Goal: Task Accomplishment & Management: Use online tool/utility

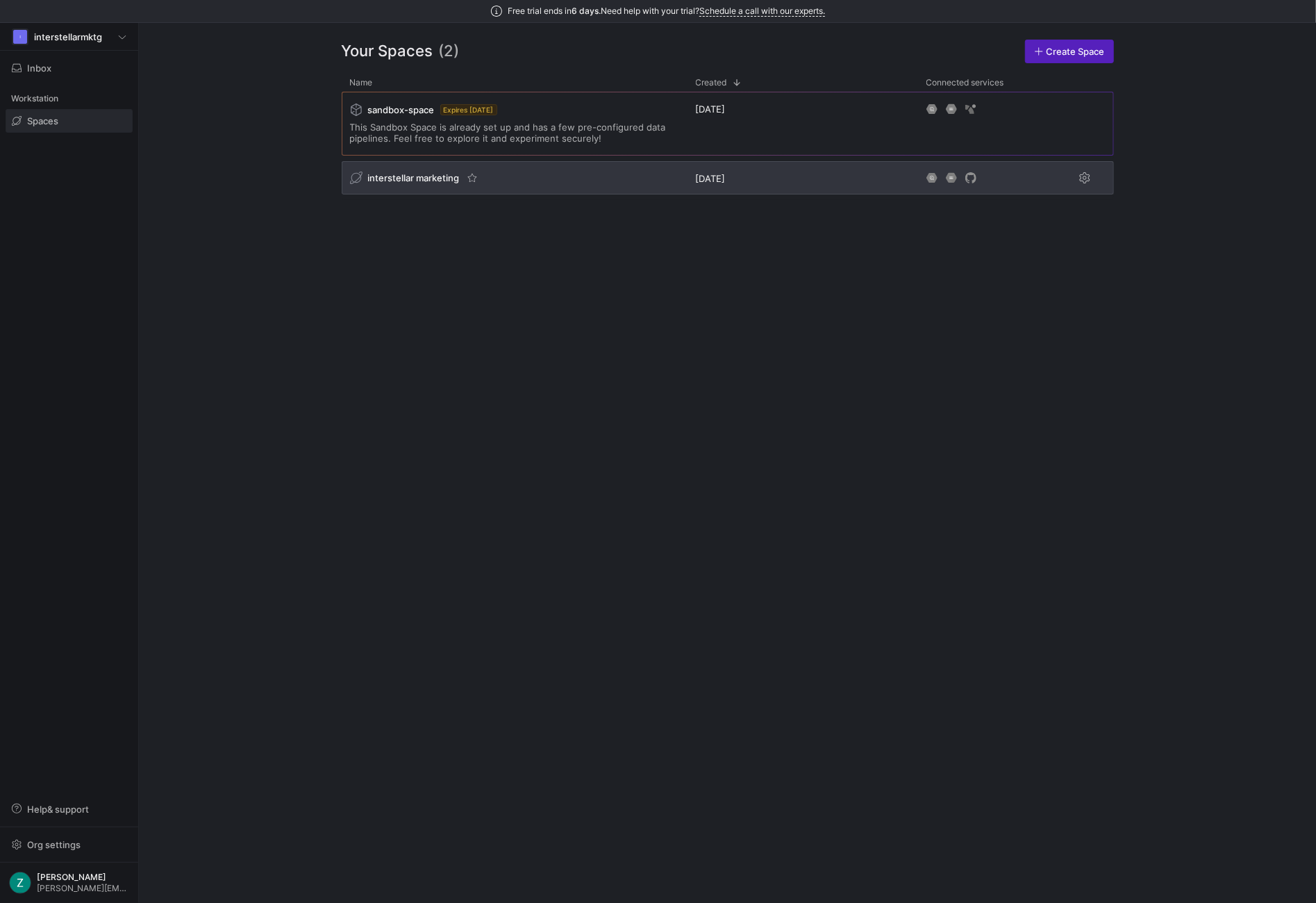
click at [596, 185] on div "interstellar marketing" at bounding box center [515, 178] width 346 height 33
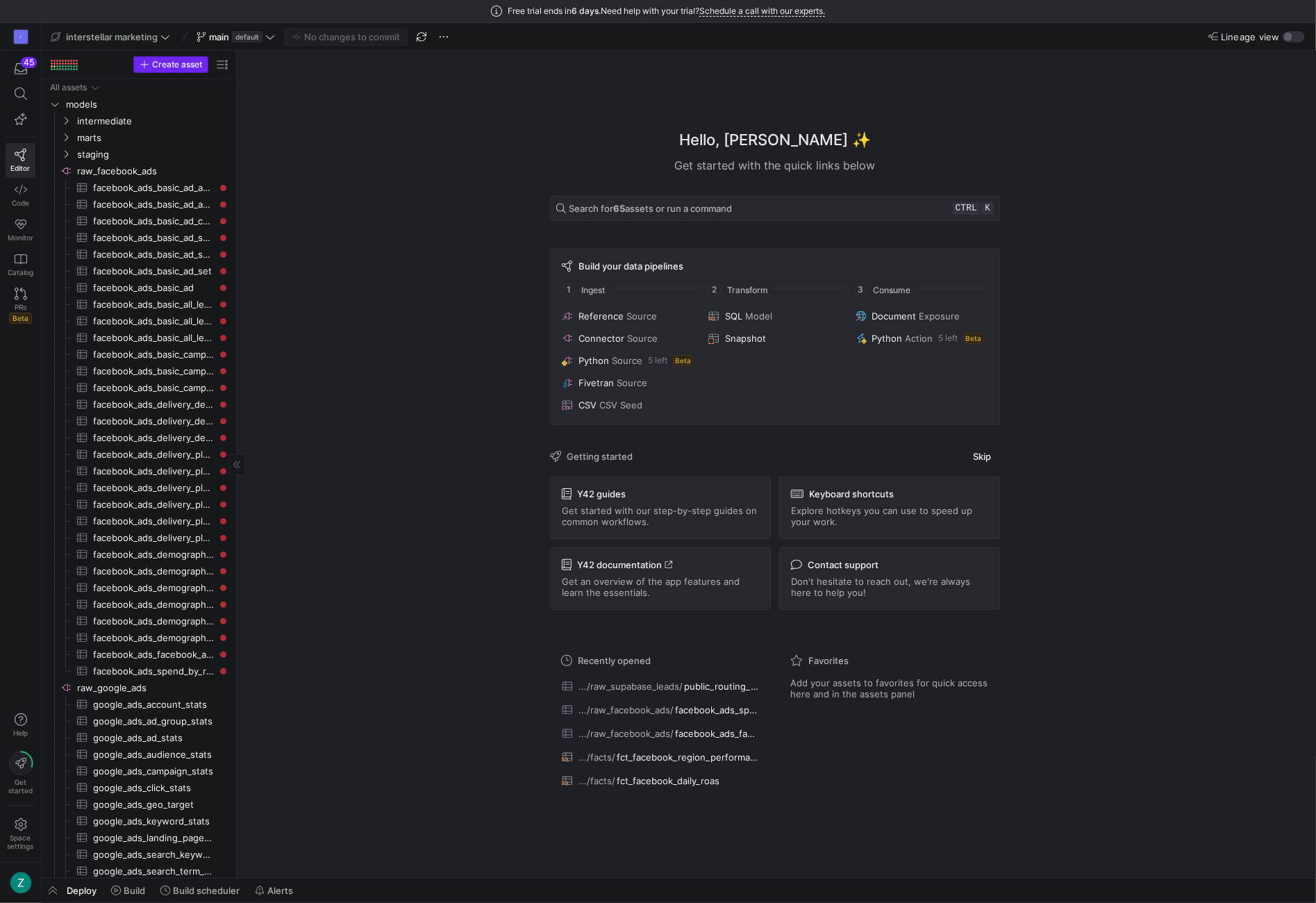
click at [169, 60] on span "Create asset" at bounding box center [177, 64] width 50 height 10
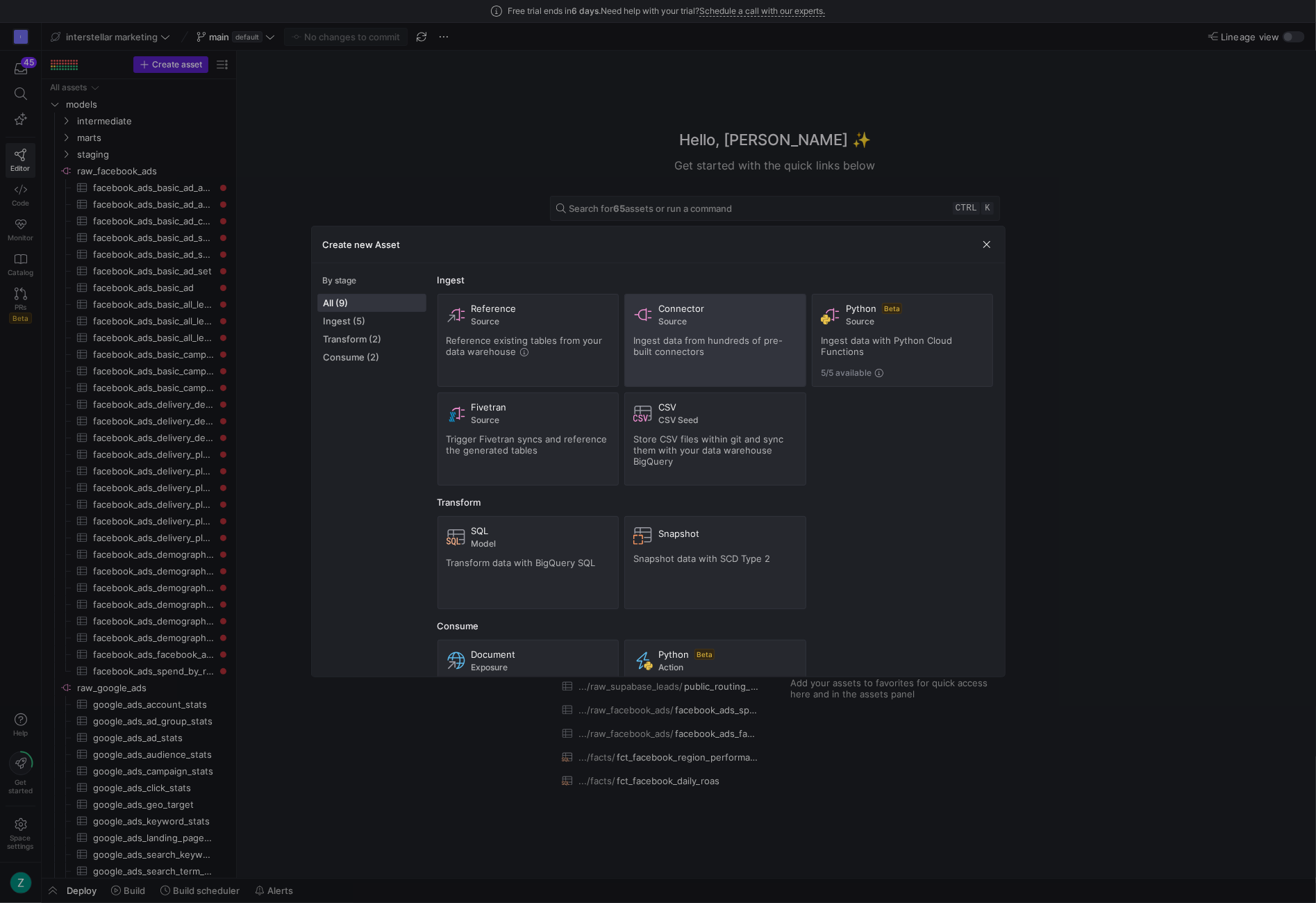
click at [715, 335] on span "Ingest data from hundreds of pre-built connectors" at bounding box center [708, 345] width 149 height 22
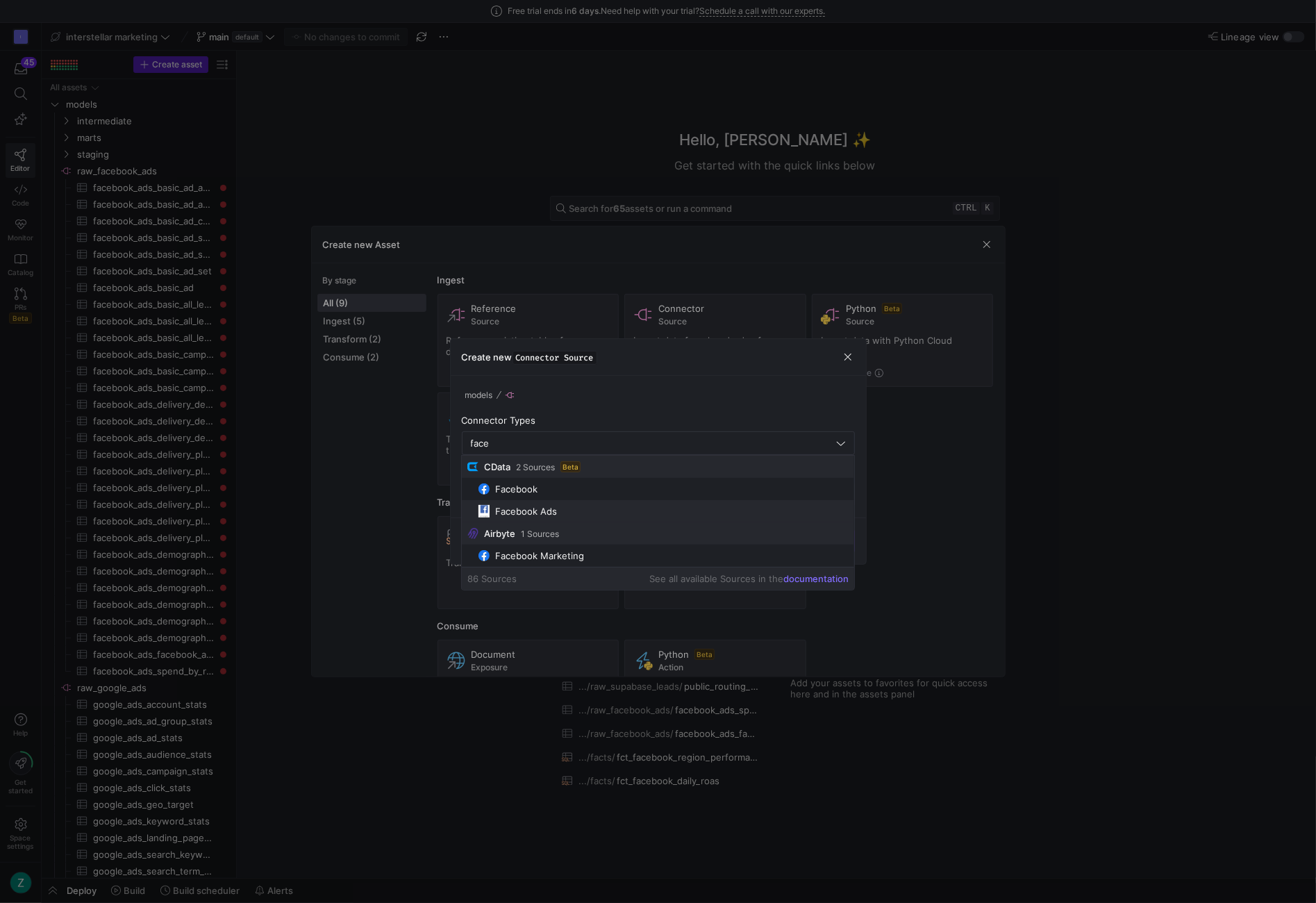
click at [537, 502] on mat-option "Facebook Ads" at bounding box center [658, 510] width 393 height 22
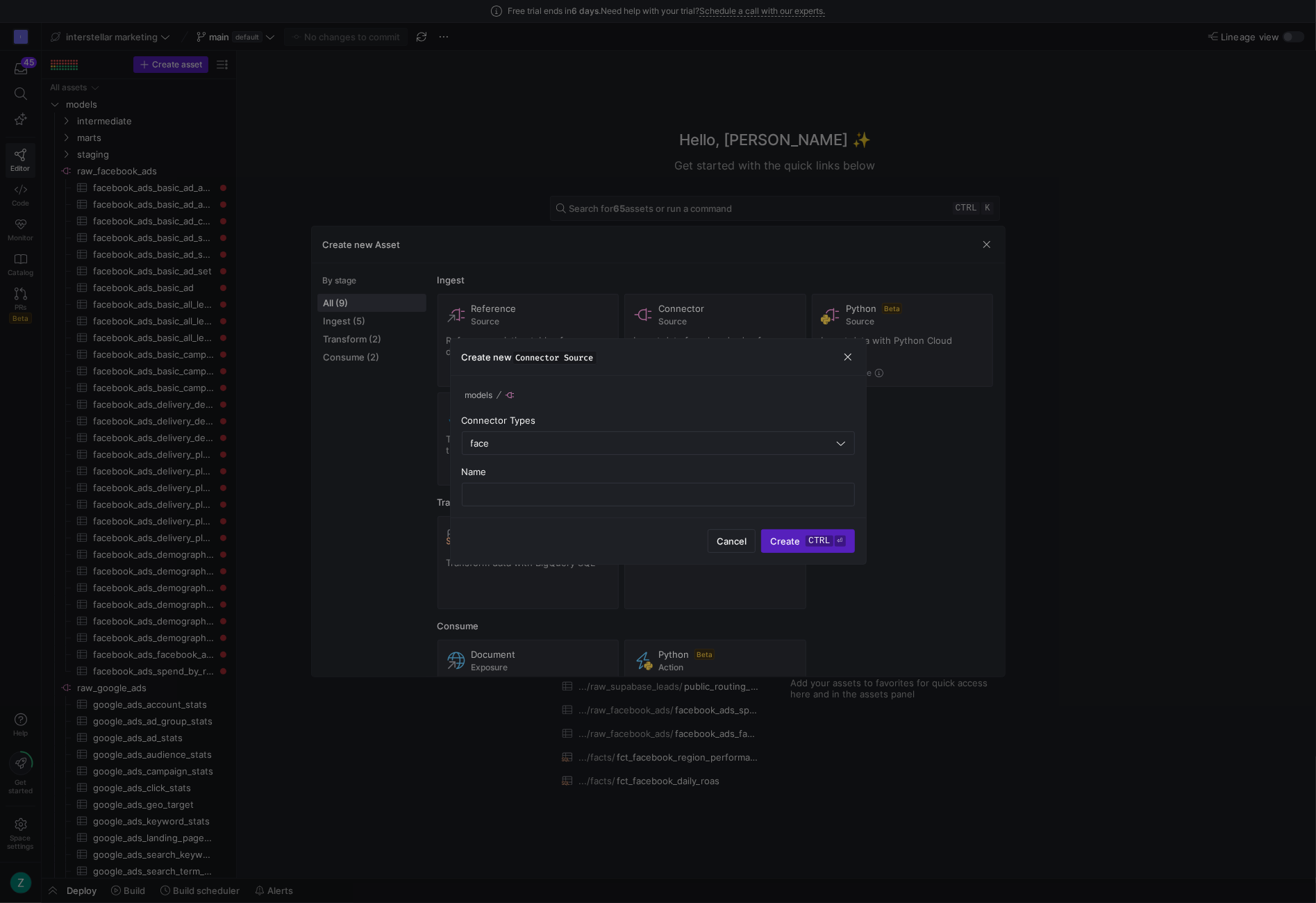
type input "Facebook Ads"
click at [686, 494] on input "text" at bounding box center [658, 495] width 370 height 11
click at [644, 495] on input "raw_facebook_ads__cdata" at bounding box center [658, 495] width 370 height 11
type input "raw_facebook_ads__cdata"
click at [803, 538] on span "Create ctrl ⏎" at bounding box center [808, 541] width 75 height 11
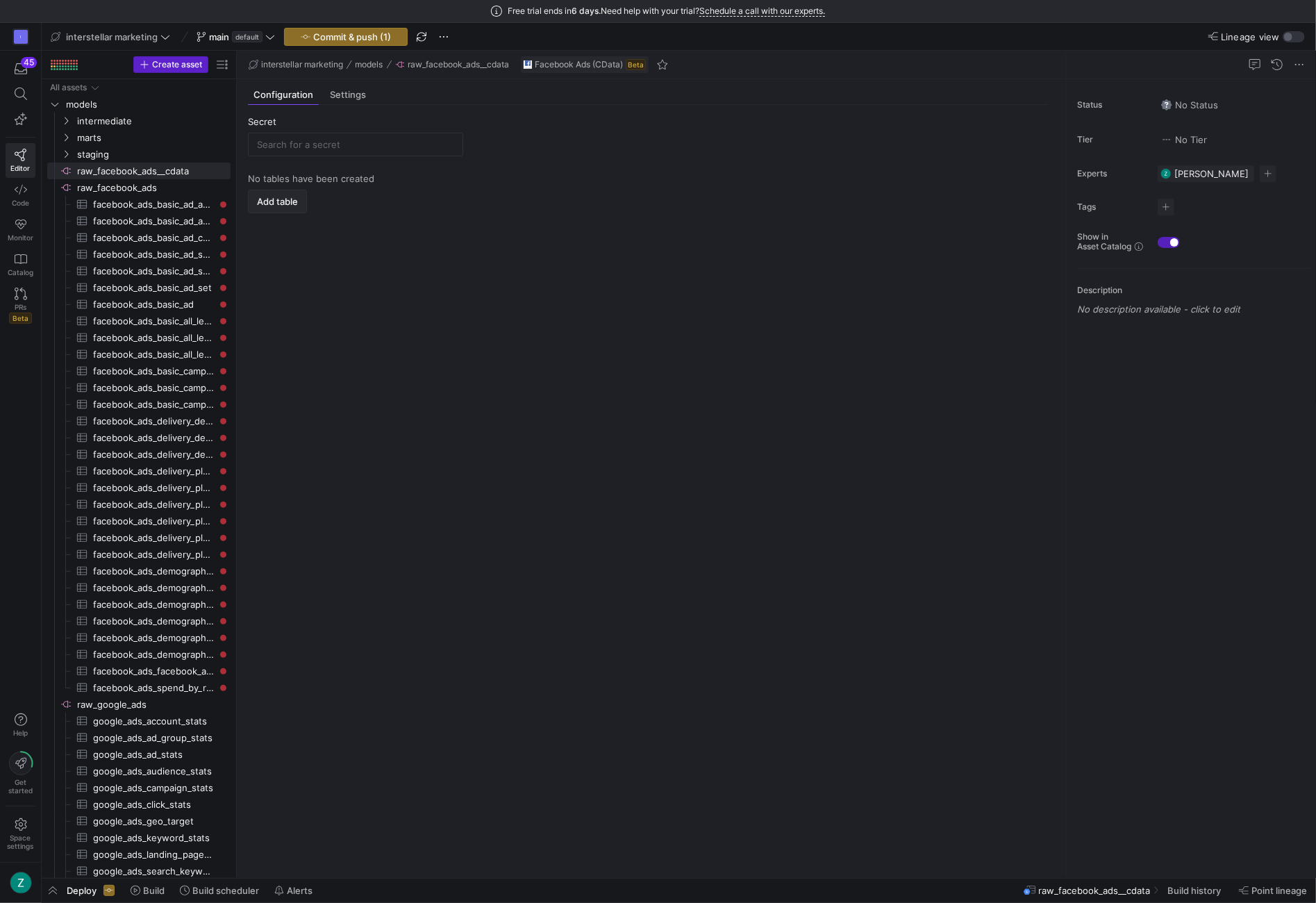
click at [273, 199] on span "Add table" at bounding box center [277, 202] width 41 height 11
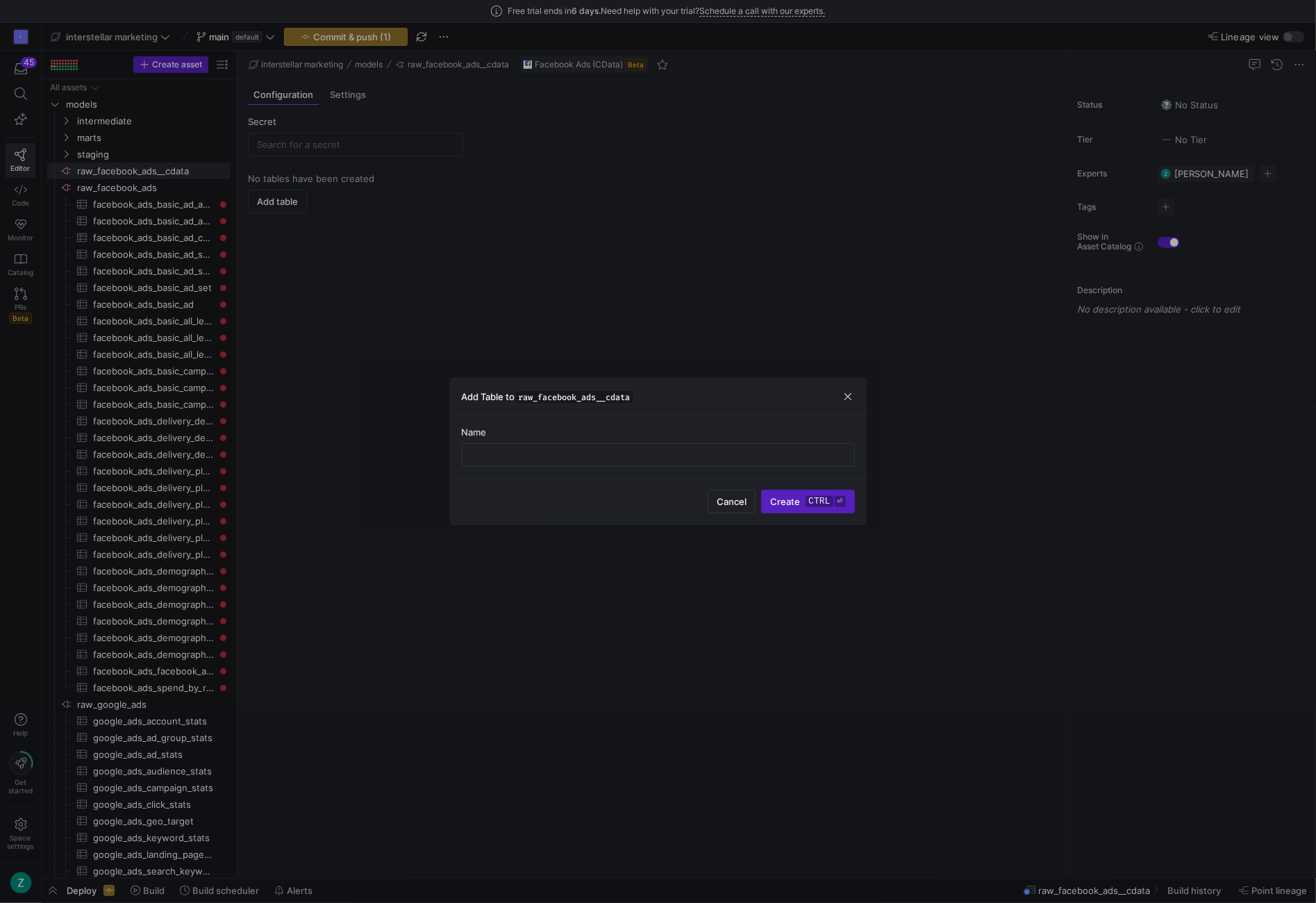
click at [321, 152] on div at bounding box center [658, 451] width 1316 height 903
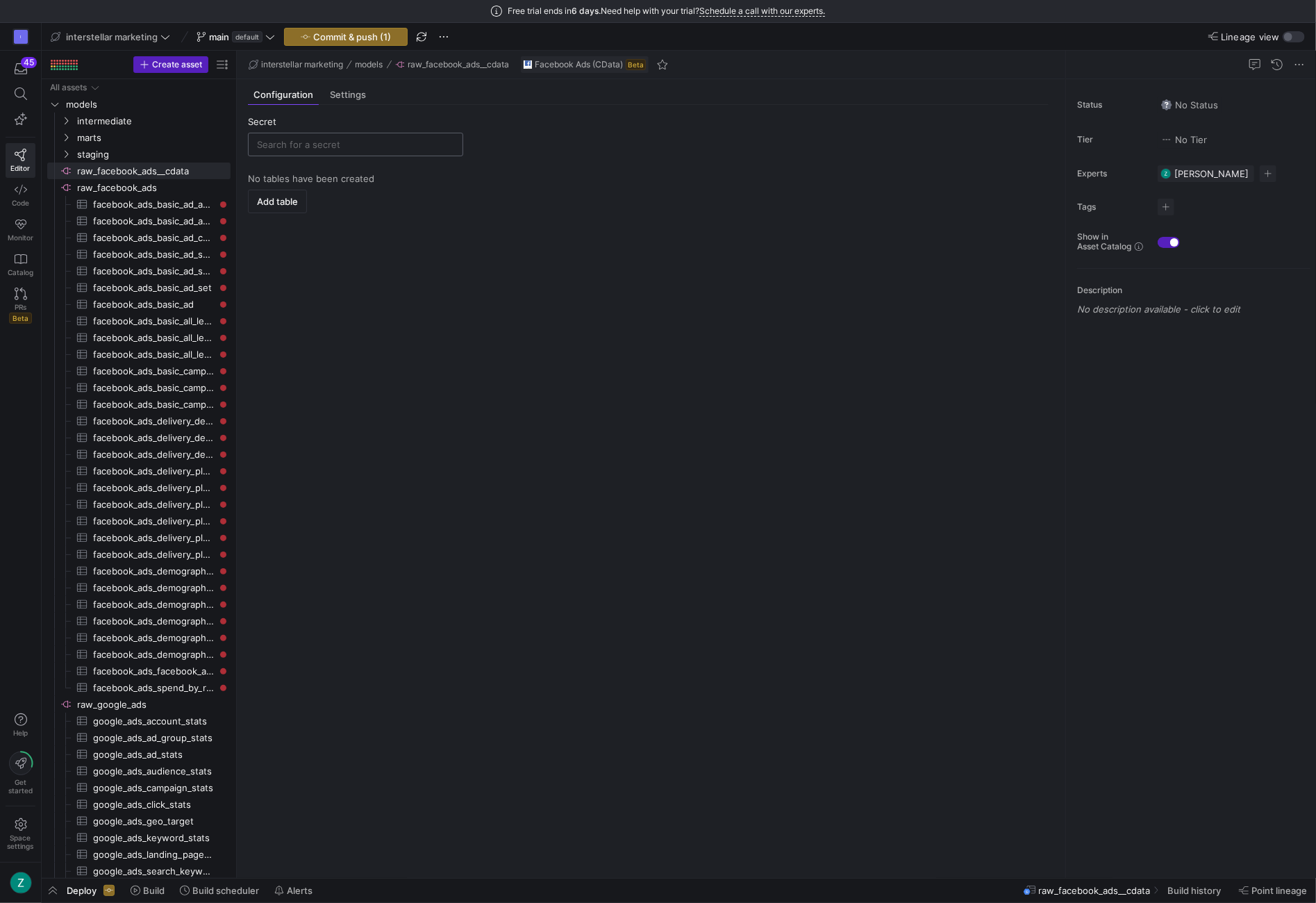
click at [313, 150] on div at bounding box center [356, 144] width 197 height 22
click at [316, 143] on input "text" at bounding box center [356, 144] width 197 height 11
click at [362, 167] on div "Facebook Ads" at bounding box center [356, 170] width 172 height 11
type input "Facebook Ads"
click at [357, 146] on input "Facebook Ads" at bounding box center [362, 144] width 183 height 11
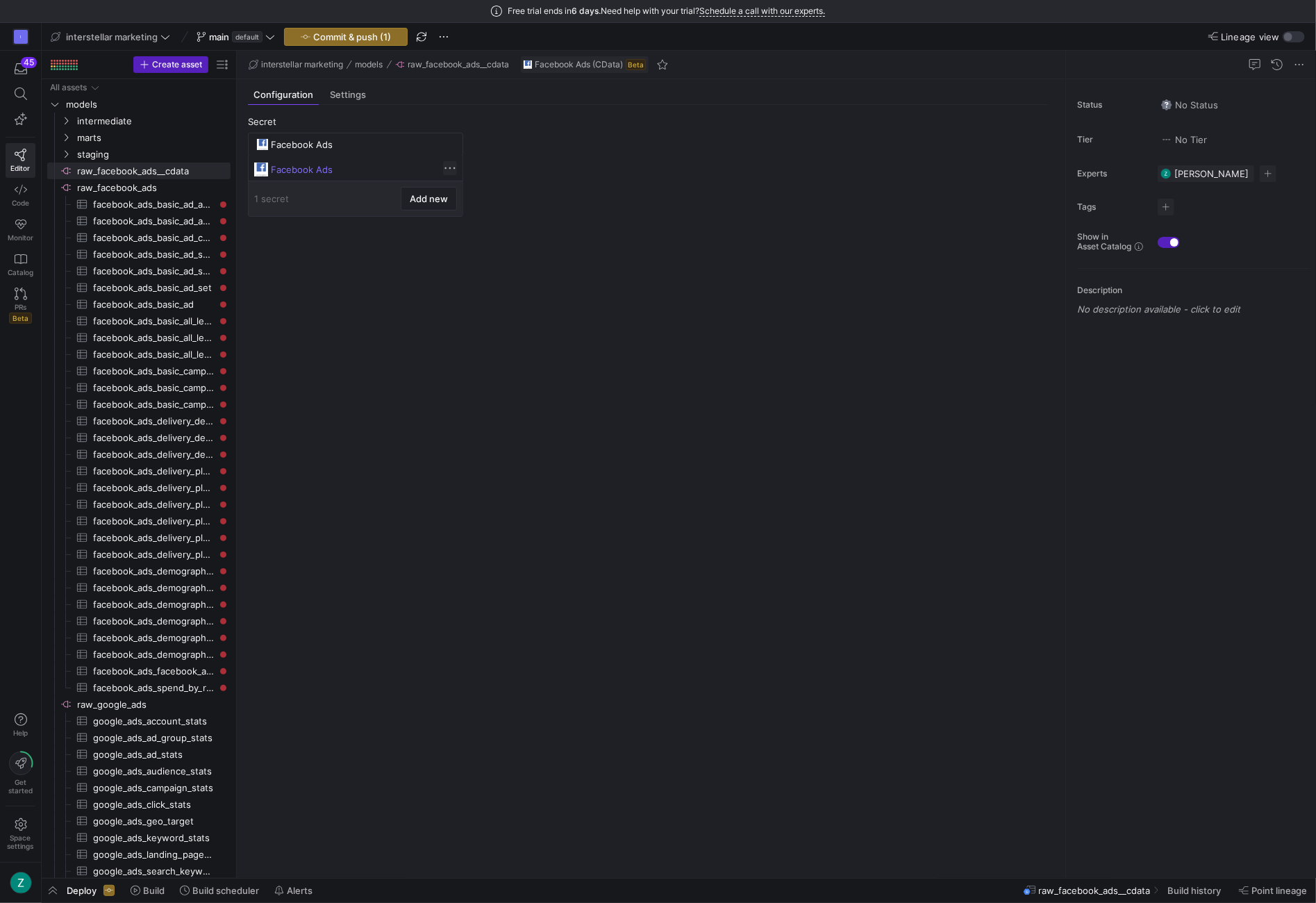
click at [451, 171] on span at bounding box center [450, 168] width 14 height 14
drag, startPoint x: 506, startPoint y: 150, endPoint x: 477, endPoint y: 168, distance: 34.1
click at [506, 151] on div at bounding box center [658, 451] width 1316 height 903
click at [418, 143] on input "Facebook Ads" at bounding box center [362, 144] width 183 height 11
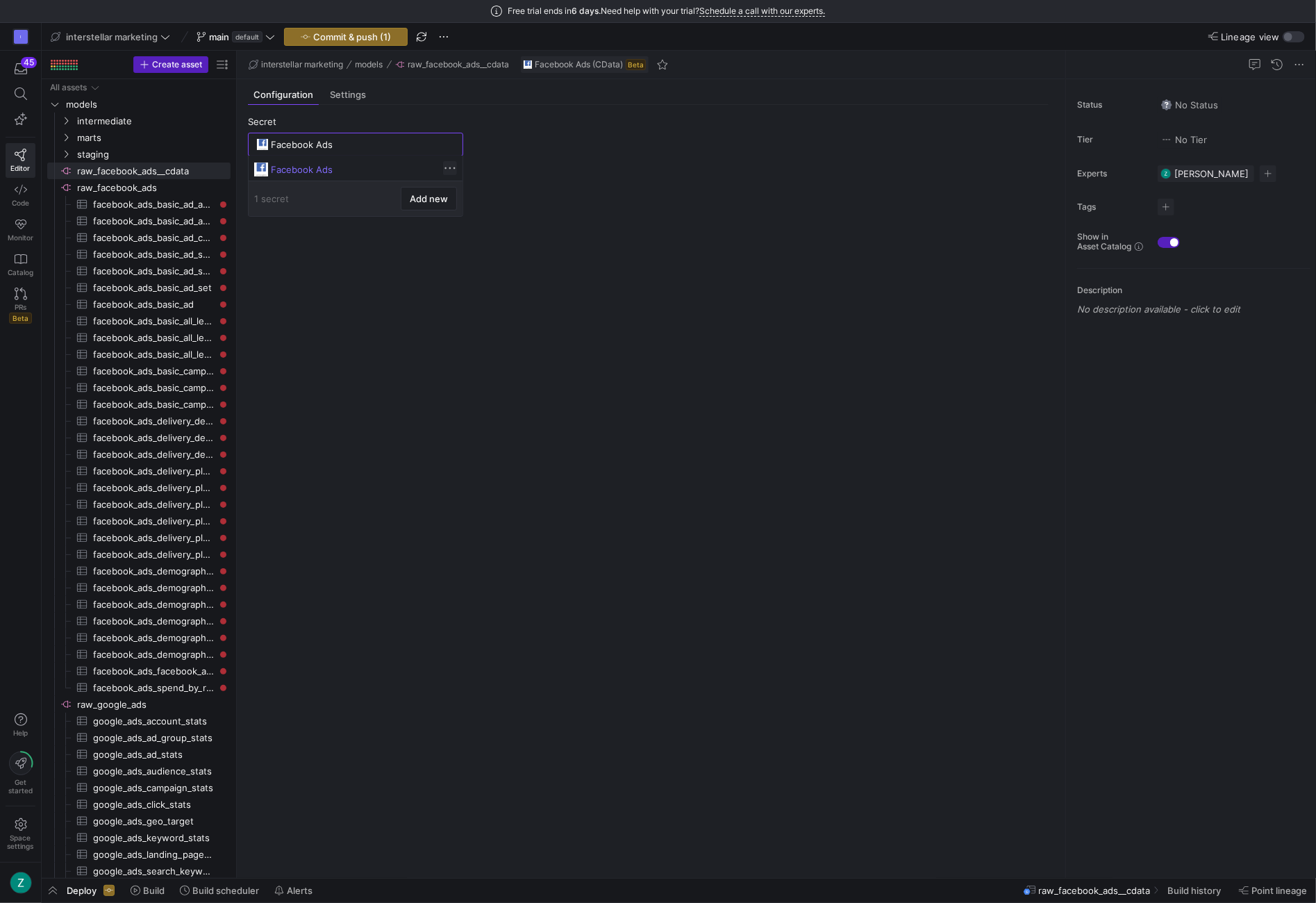
click at [443, 166] on span at bounding box center [450, 168] width 14 height 14
click at [408, 194] on div at bounding box center [658, 451] width 1316 height 903
click at [404, 143] on input "Facebook Ads" at bounding box center [362, 144] width 183 height 11
click at [430, 197] on span "Add new" at bounding box center [429, 199] width 38 height 11
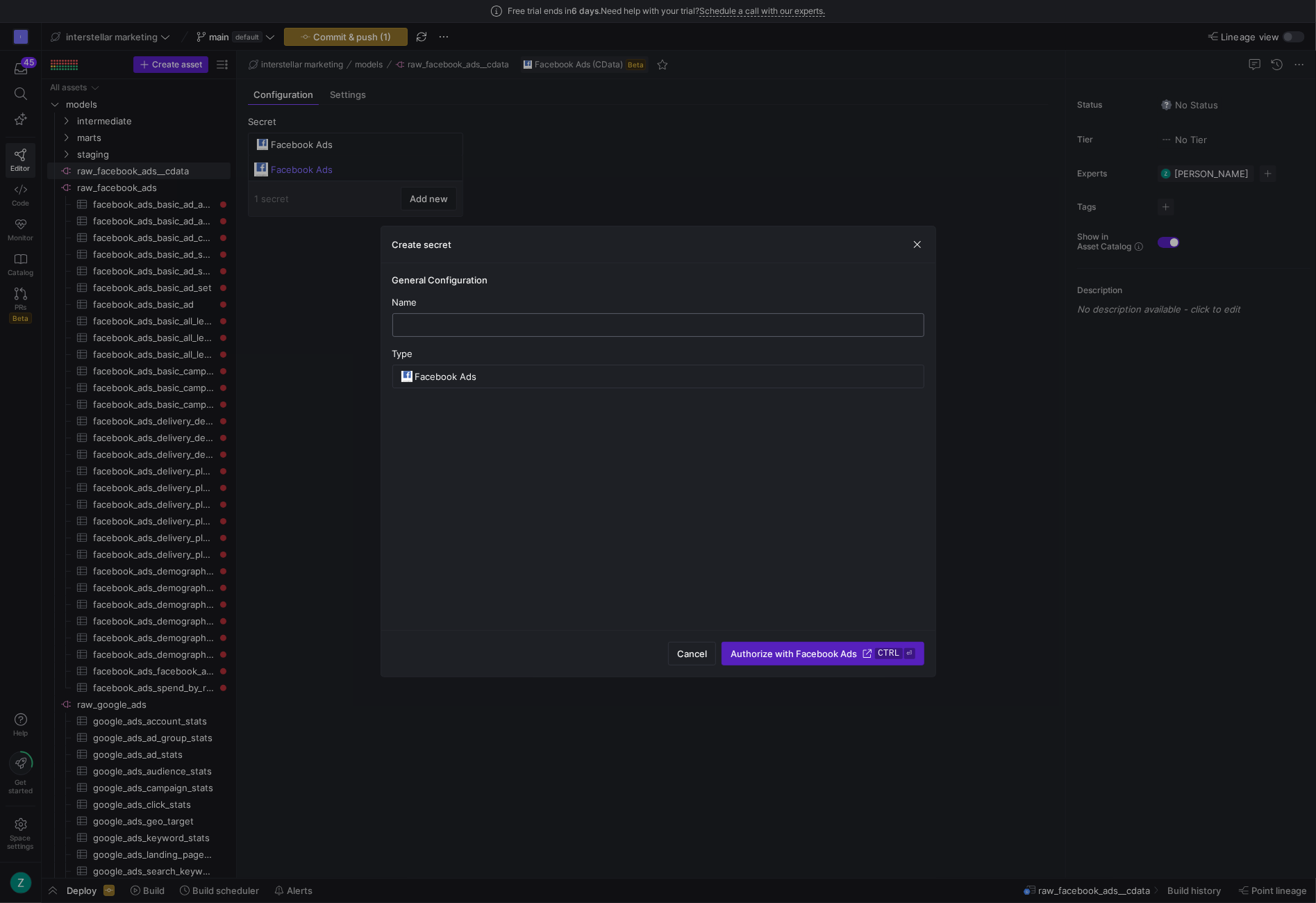
click at [454, 327] on input "text" at bounding box center [658, 325] width 508 height 11
click at [511, 321] on input "Facebook Ads [PERSON_NAME]" at bounding box center [658, 325] width 508 height 11
type input "Facebook Ads App"
click at [508, 372] on input "Facebook Ads" at bounding box center [665, 376] width 500 height 11
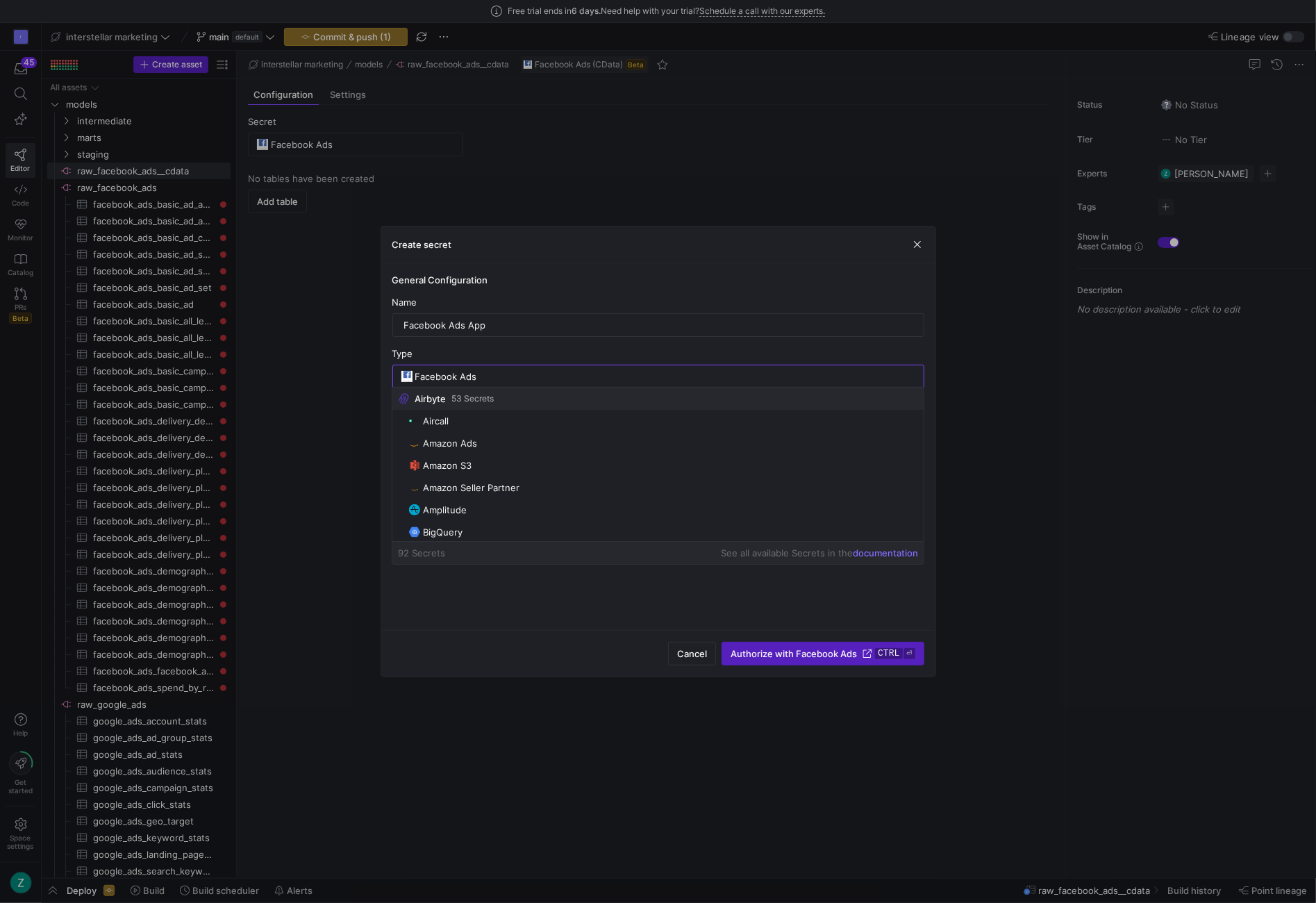
click at [517, 351] on div "Type" at bounding box center [658, 354] width 532 height 11
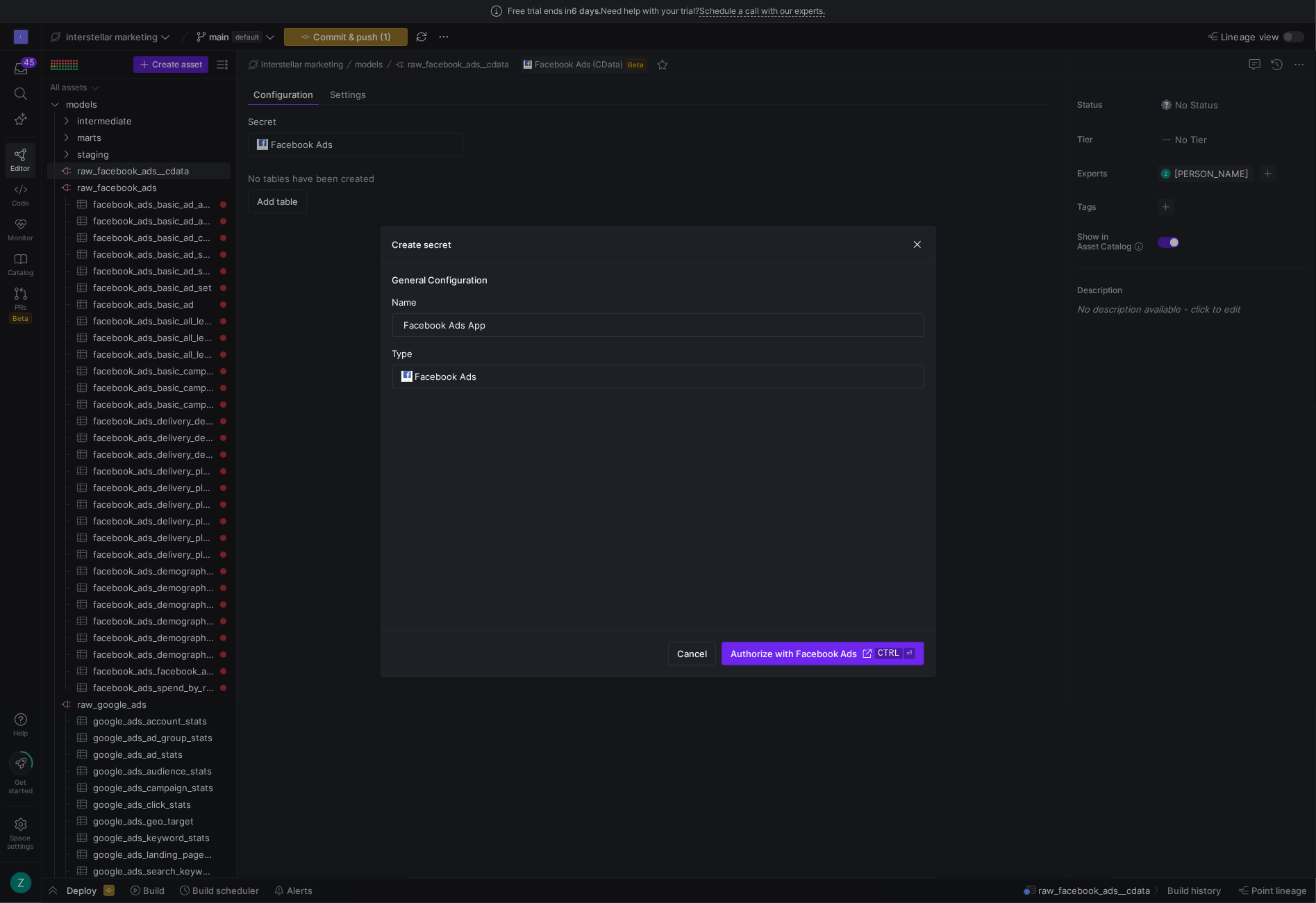
click at [796, 647] on span "submit" at bounding box center [823, 653] width 201 height 22
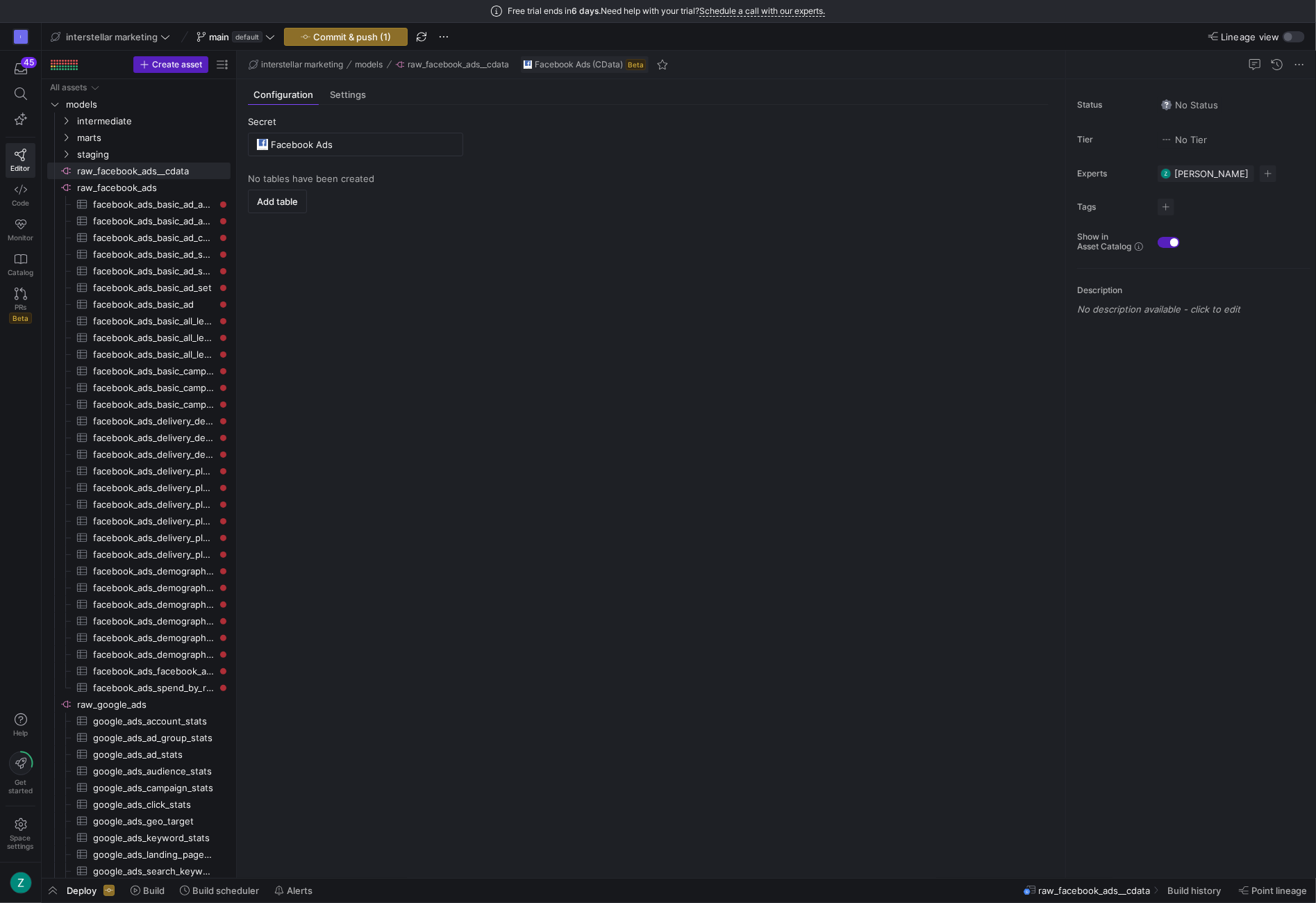
type input "Facebook Ads App"
click at [296, 202] on span "Add table" at bounding box center [277, 202] width 41 height 11
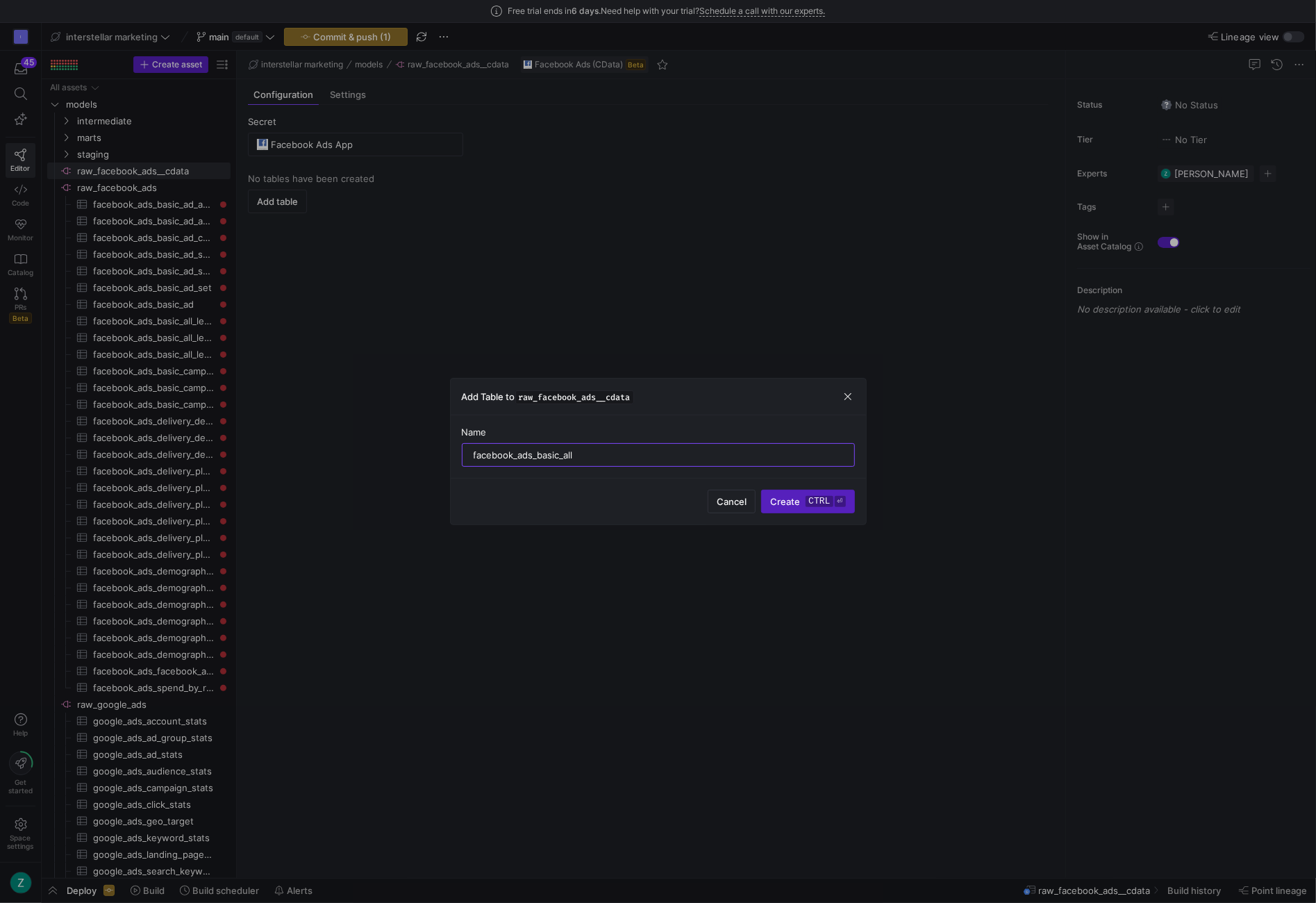
type input "facebook_ads_basic_all"
click at [629, 477] on div "Name facebook_ads_basic_all" at bounding box center [658, 446] width 416 height 62
click at [794, 496] on span "Create ctrl ⏎" at bounding box center [808, 502] width 75 height 11
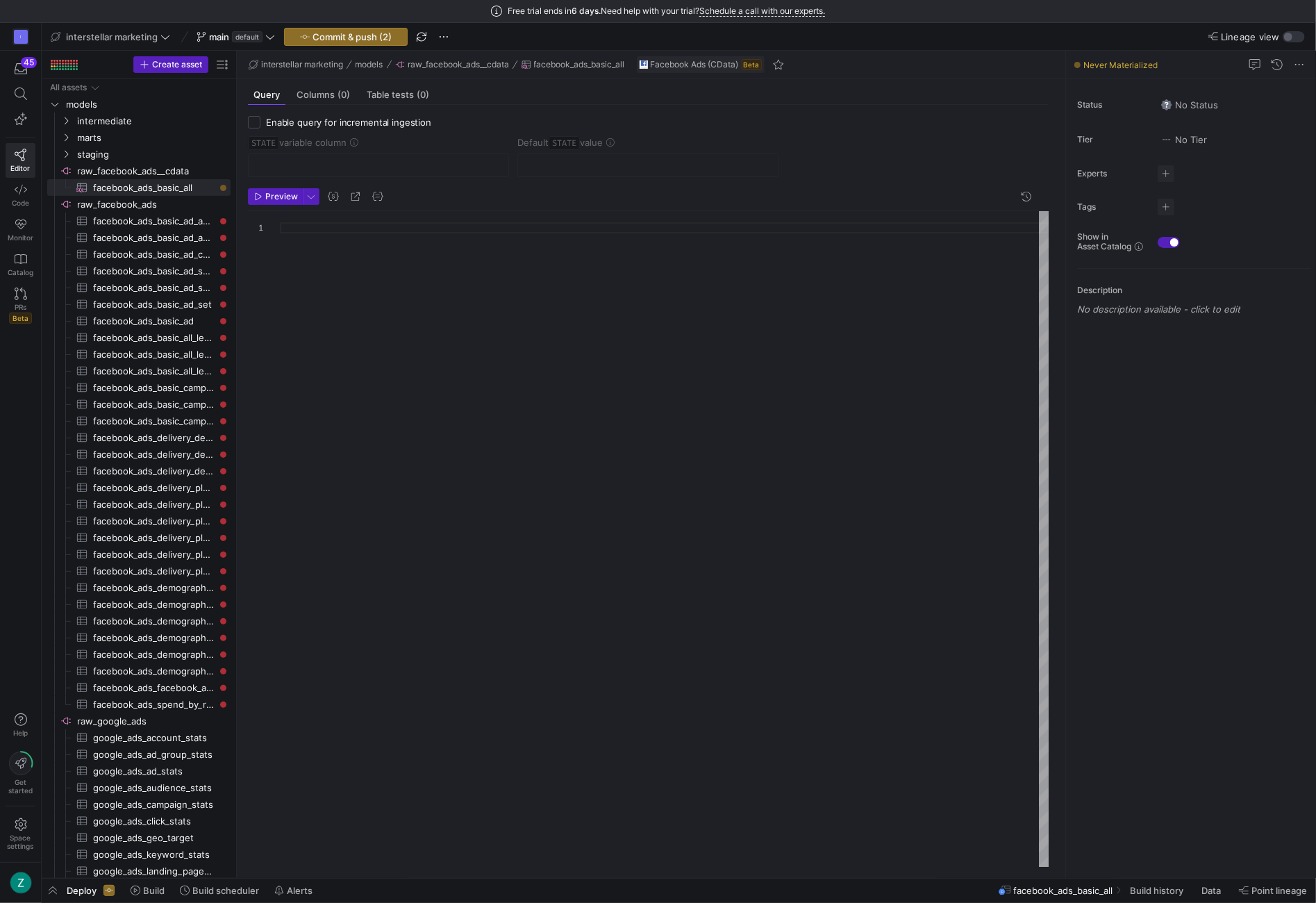
click at [337, 232] on div at bounding box center [664, 539] width 768 height 656
type textarea "UniqueClicks, Country FROM AdInsights WHERE Target ='act_account_id' AND DateSt…"
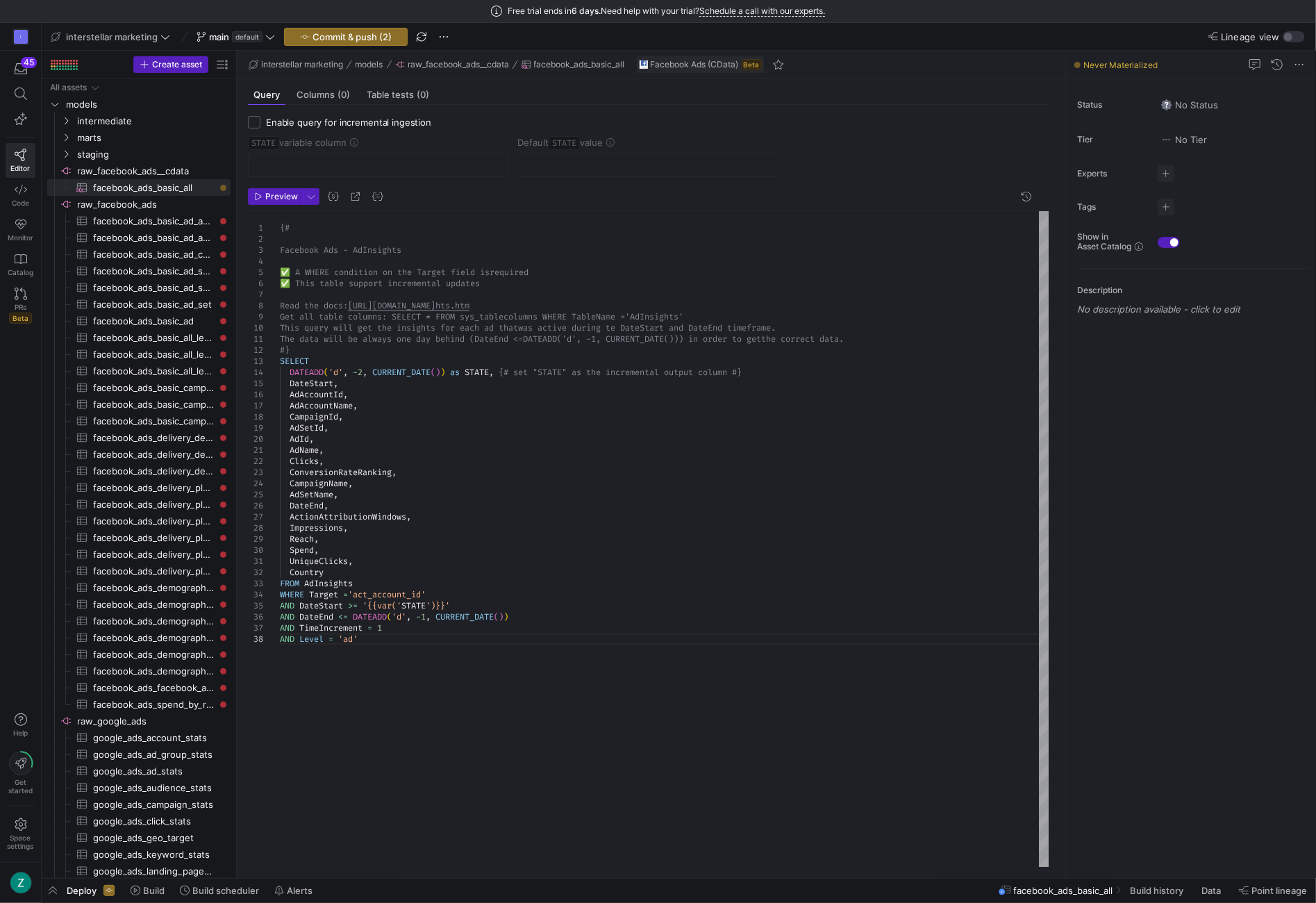
click at [258, 122] on input "Enable query for incremental ingestion" at bounding box center [253, 121] width 12 height 12
checkbox input "true"
click at [278, 160] on input "text" at bounding box center [378, 165] width 238 height 11
type input "STATE"
click at [550, 155] on div at bounding box center [648, 164] width 238 height 22
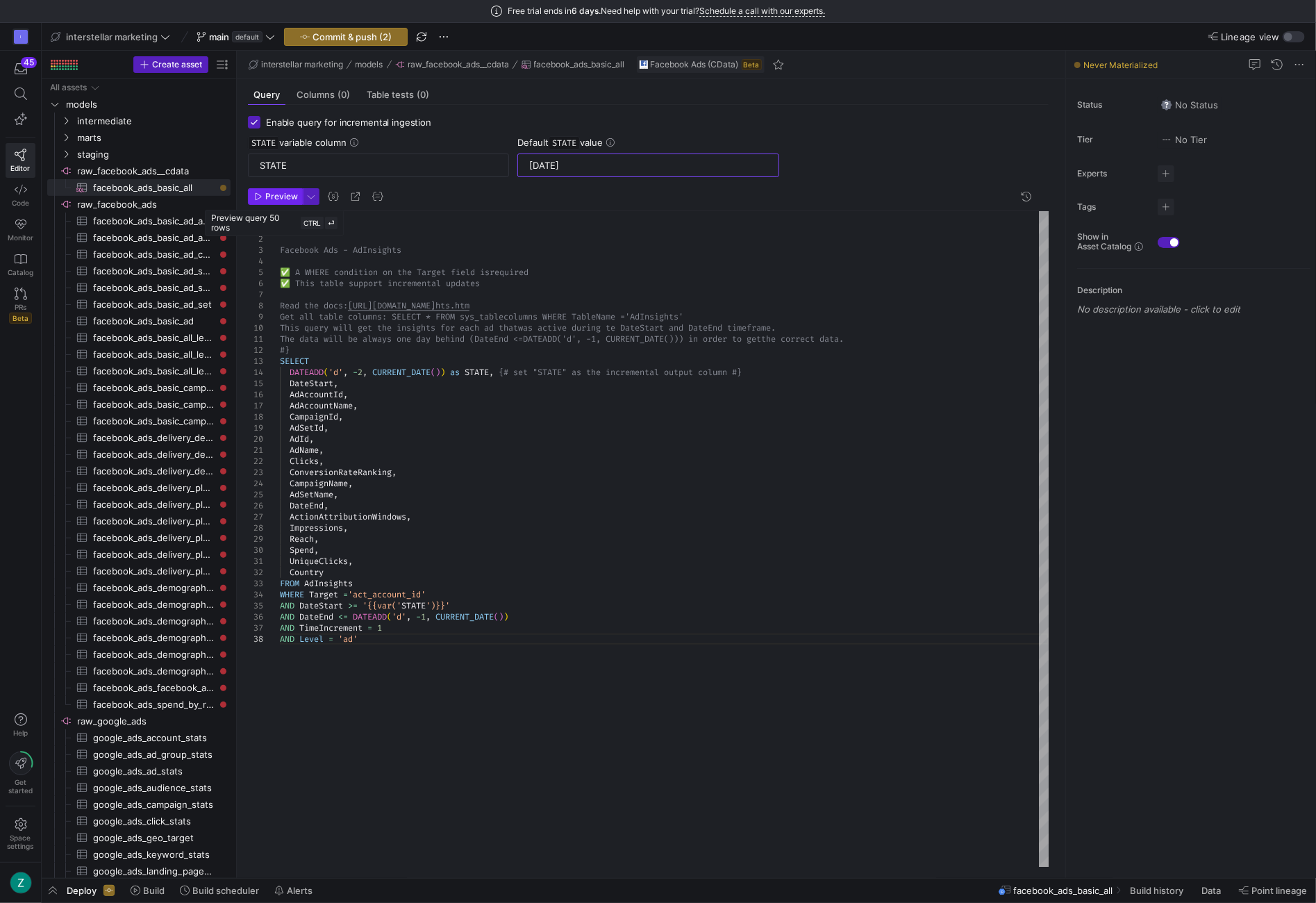
type input "[DATE]"
click at [284, 193] on span "Preview" at bounding box center [282, 197] width 32 height 10
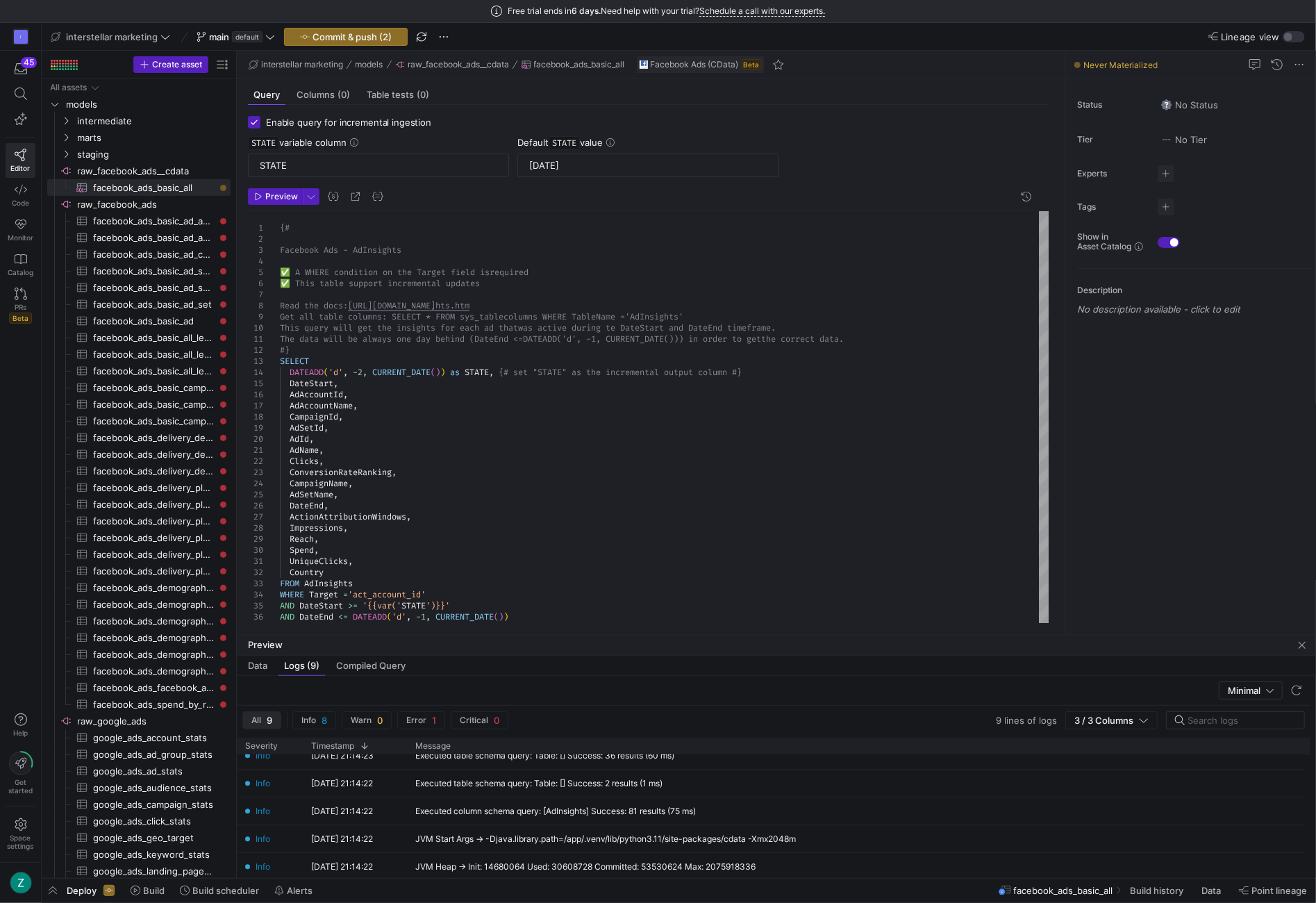
scroll to position [119, 0]
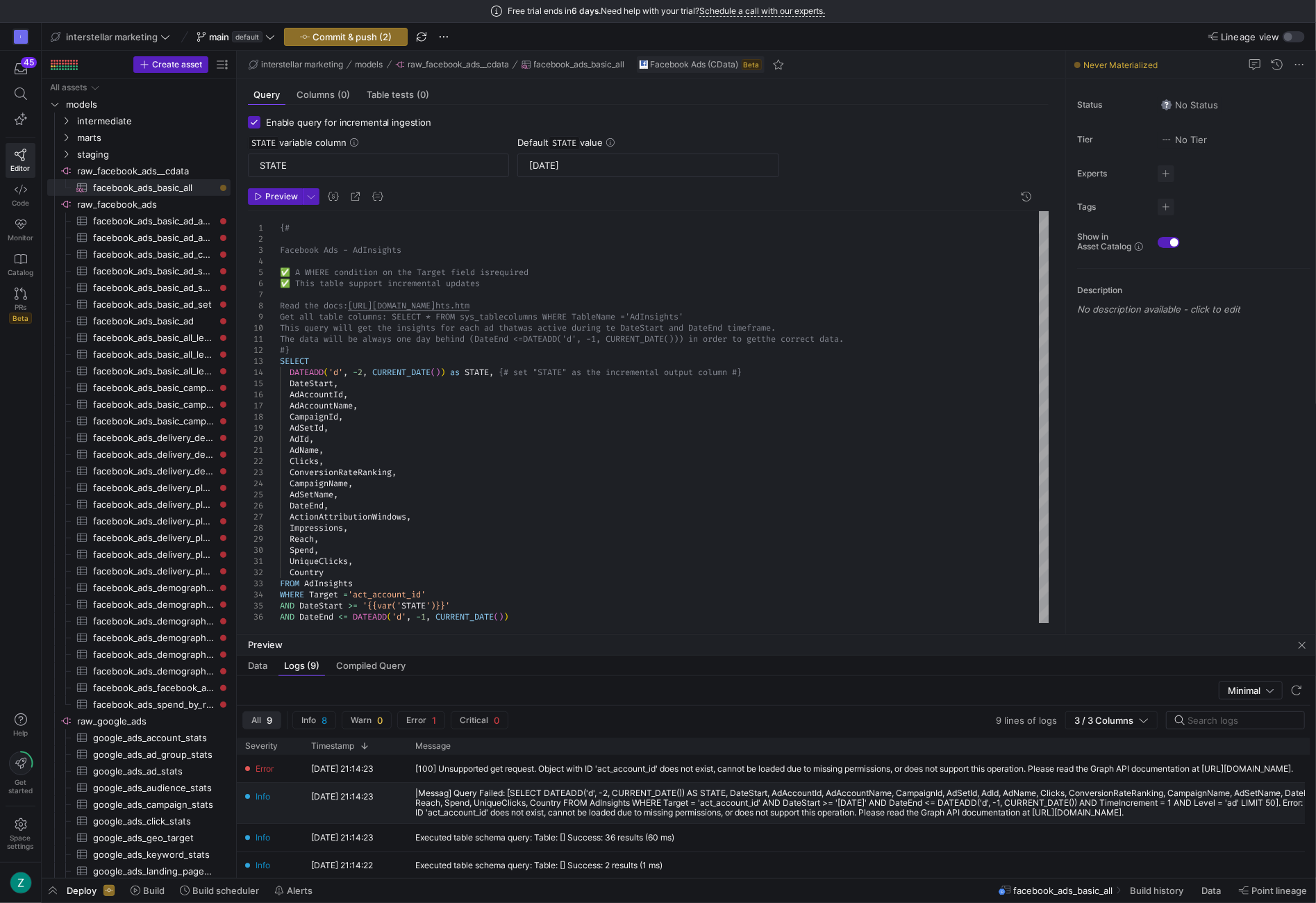
drag, startPoint x: 971, startPoint y: 863, endPoint x: 474, endPoint y: 789, distance: 502.5
click at [474, 789] on div "Error [DATE] 21:14:23 [100] Unsupported get request. Object with ID 'act_accoun…" at bounding box center [863, 903] width 1252 height 296
drag, startPoint x: 255, startPoint y: 766, endPoint x: 413, endPoint y: 769, distance: 158.0
click at [413, 769] on div "Error [DATE] 21:14:23 [100] Unsupported get request. Object with ID 'act_accoun…" at bounding box center [863, 768] width 1252 height 28
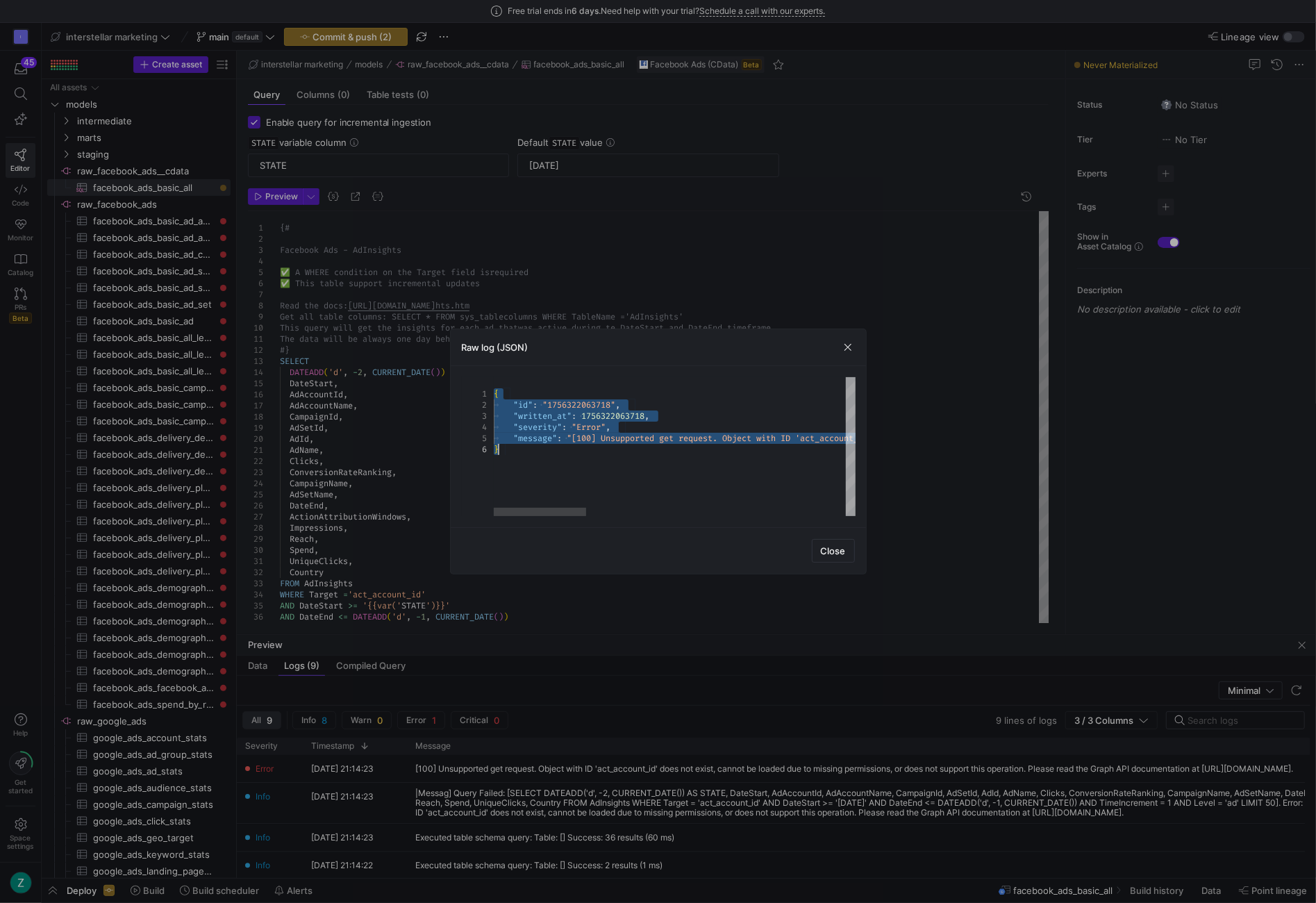
drag, startPoint x: 482, startPoint y: 391, endPoint x: 665, endPoint y: 474, distance: 200.9
click at [833, 545] on span "Close" at bounding box center [833, 550] width 25 height 11
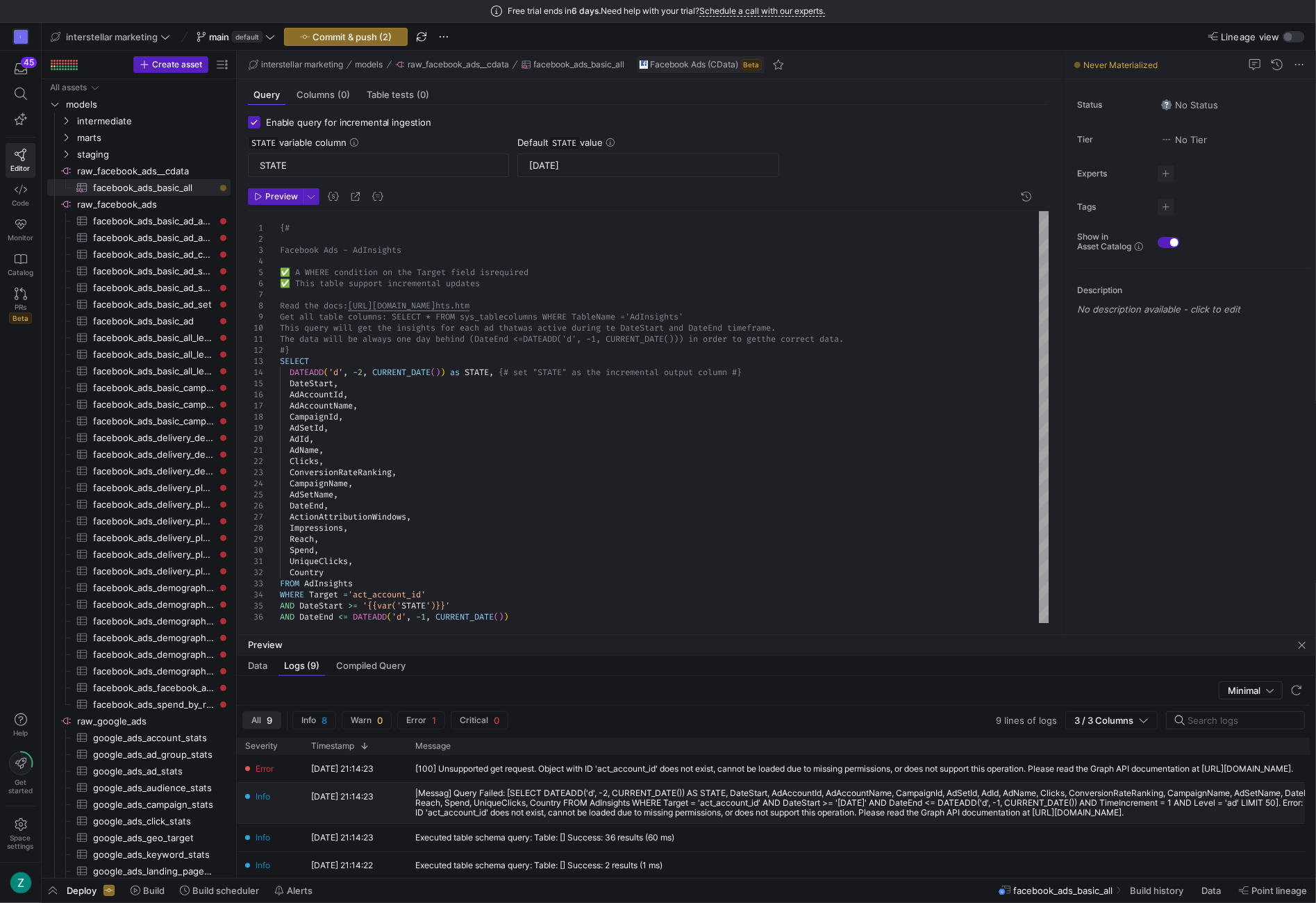
click at [621, 795] on div "|Messag] Query Failed: [SELECT DATEADD('d', -2, CURRENT_DATE()) AS STATE, DateS…" at bounding box center [948, 803] width 1066 height 30
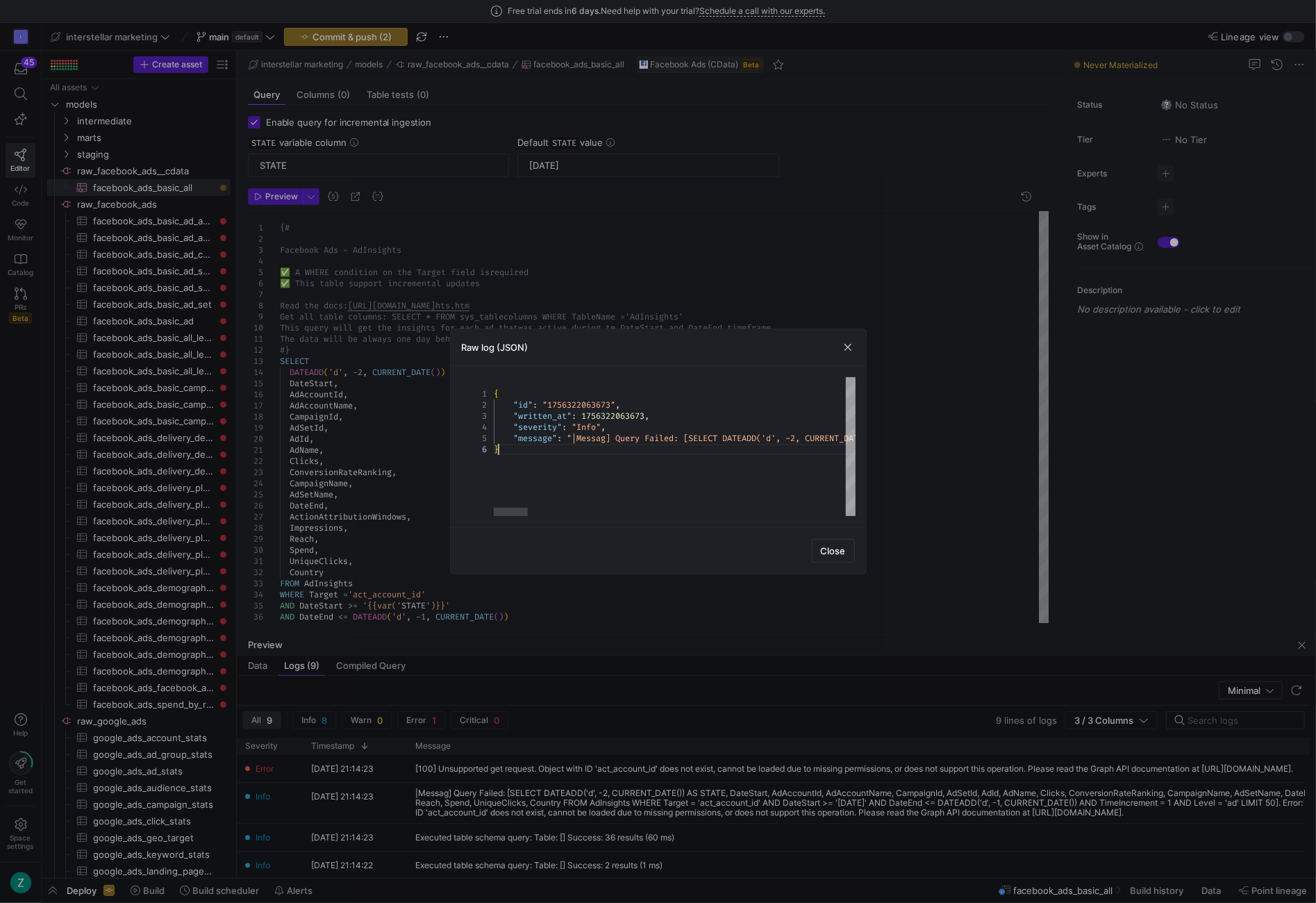
type textarea "{ "id": "1756322063673", "written_at": 1756322063673, "severity": "Info", "mess…"
drag, startPoint x: 655, startPoint y: 467, endPoint x: 475, endPoint y: 385, distance: 197.8
click at [835, 547] on span "Close" at bounding box center [833, 550] width 25 height 11
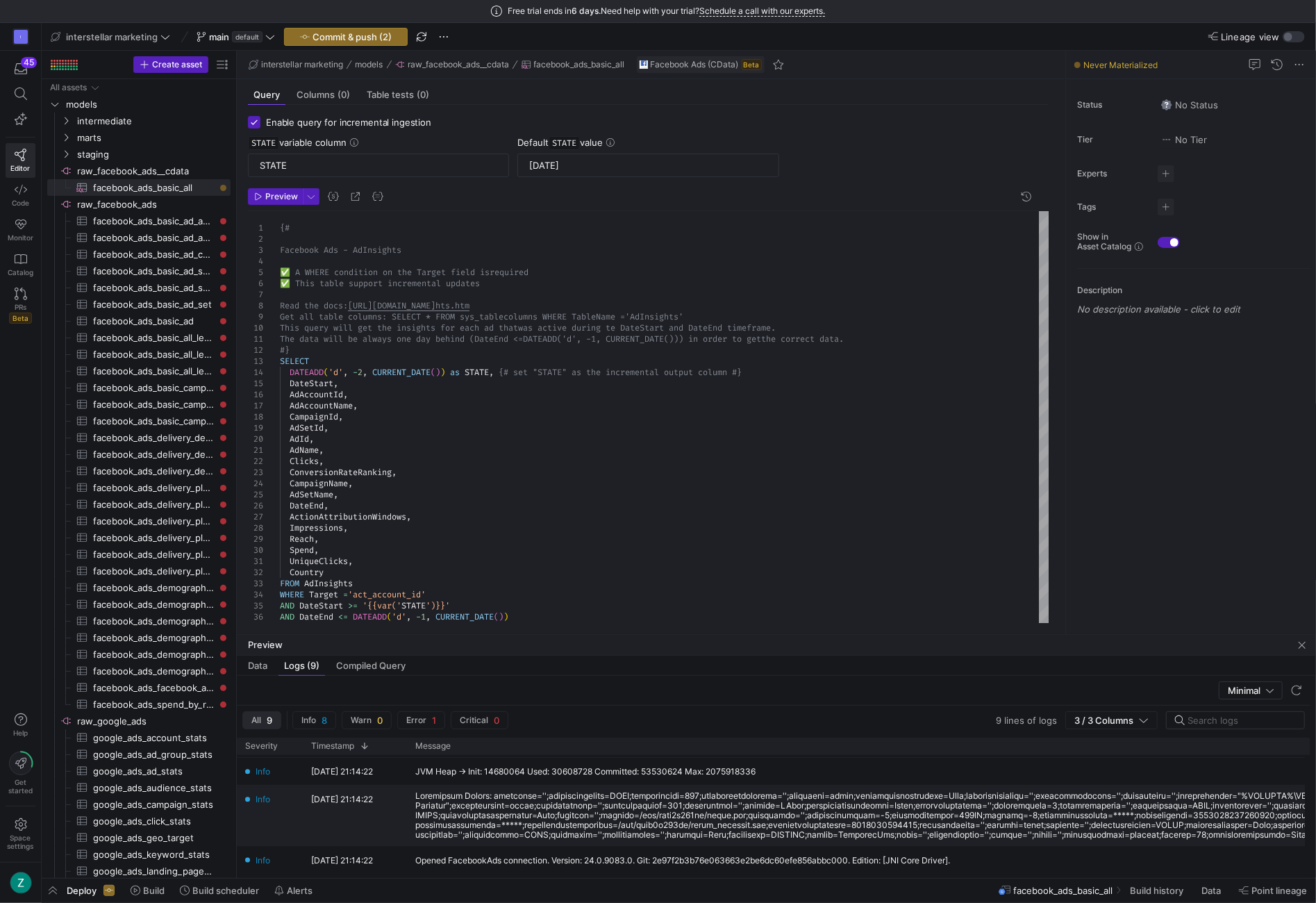
click at [678, 803] on div at bounding box center [948, 815] width 1066 height 49
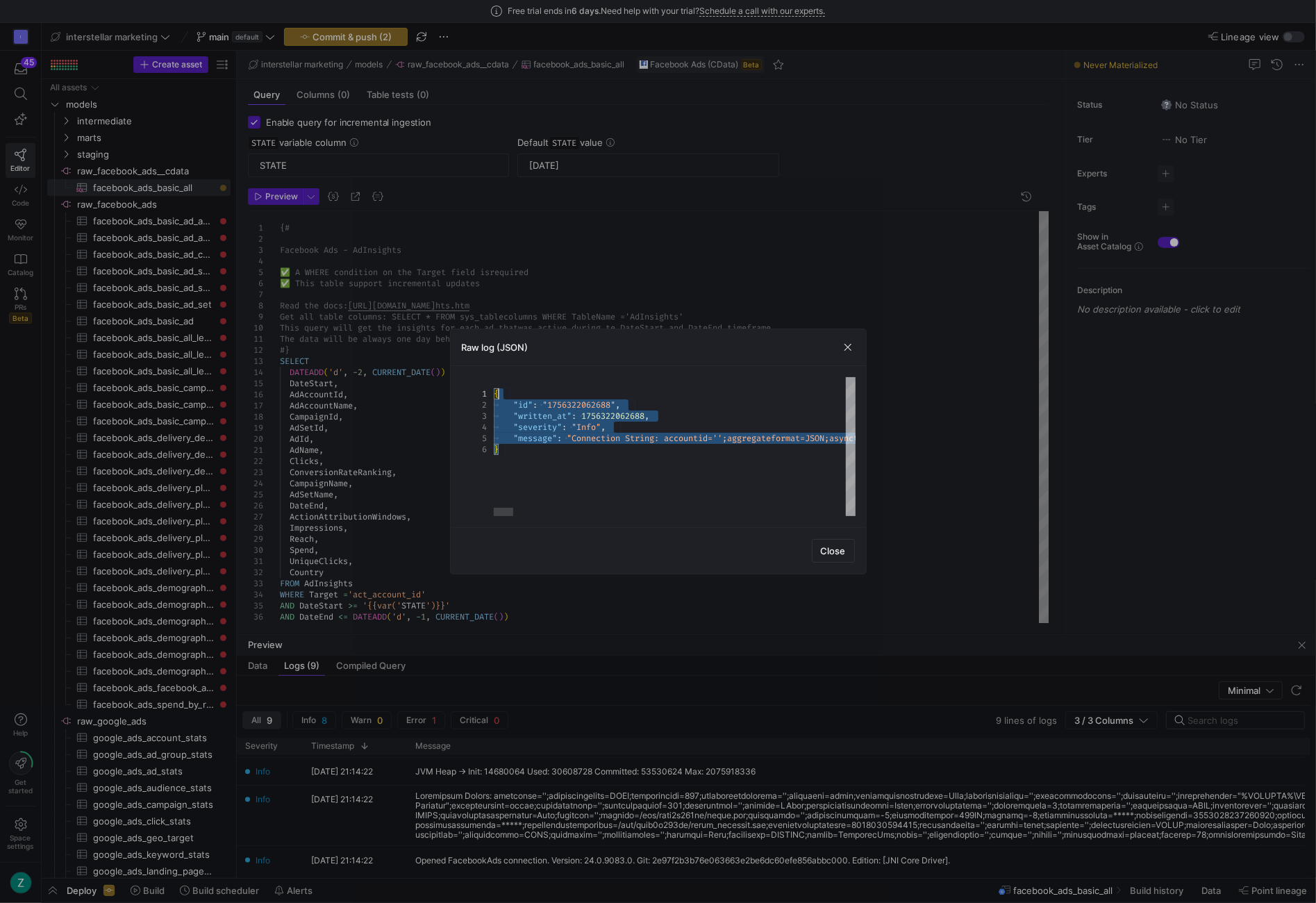
type textarea "{ "id": "1756322062688", "written_at": 1756322062688, "severity": "Info", "mess…"
drag, startPoint x: 636, startPoint y: 471, endPoint x: 482, endPoint y: 382, distance: 177.9
click at [820, 548] on span "button" at bounding box center [833, 550] width 42 height 22
